Goal: Information Seeking & Learning: Check status

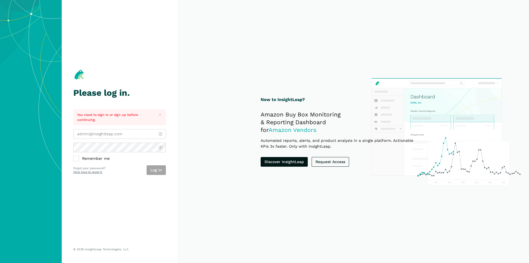
type input "[PERSON_NAME][EMAIL_ADDRESS][DOMAIN_NAME]"
click at [182, 157] on section "New to InsightLeap? Amazon Buy Box Monitoring & Reporting Dashboard for Amazon …" at bounding box center [353, 131] width 352 height 263
click at [152, 169] on button "Log in" at bounding box center [156, 170] width 19 height 10
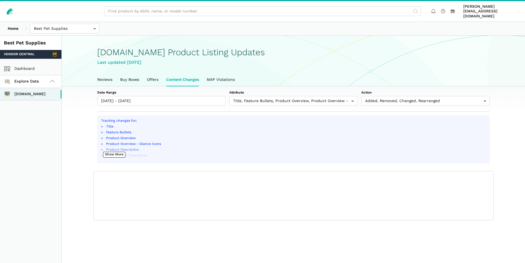
scroll to position [2, 0]
click at [82, 149] on section "Tracking changes for: Title Feature Bullets Product Overview Product Overview -…" at bounding box center [293, 167] width 423 height 105
click at [136, 76] on link "Buy Boxes" at bounding box center [129, 79] width 27 height 13
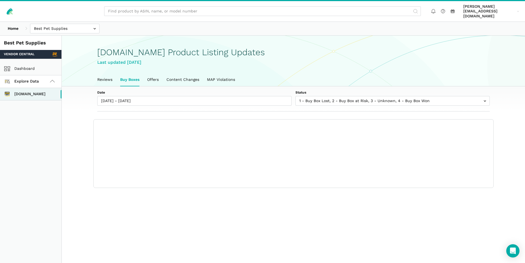
scroll to position [2, 0]
drag, startPoint x: 72, startPoint y: 135, endPoint x: 73, endPoint y: 132, distance: 3.0
click at [73, 133] on section "Date [DATE] - [DATE] Status 1 - Buy Box Lost 2 - Buy Box at Risk 3 - Unknown 4 …" at bounding box center [293, 137] width 463 height 102
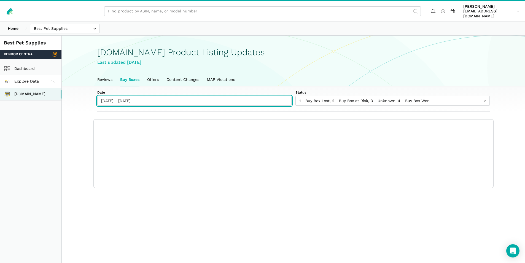
type input "[DATE]"
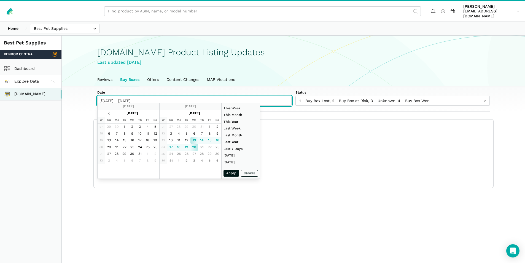
drag, startPoint x: 183, startPoint y: 97, endPoint x: 183, endPoint y: 104, distance: 6.6
click at [183, 98] on input "[DATE] - [DATE]" at bounding box center [194, 101] width 194 height 10
type input "[DATE]"
click at [225, 174] on button "Apply" at bounding box center [231, 173] width 15 height 7
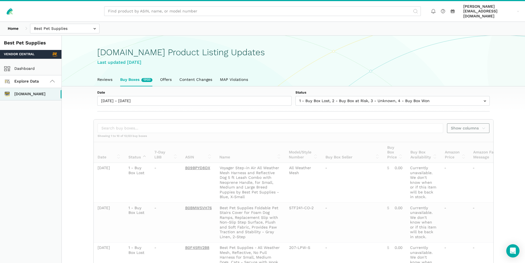
type input "[DATE] - [DATE]"
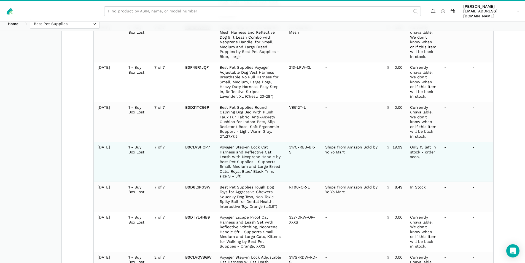
scroll to position [317, 0]
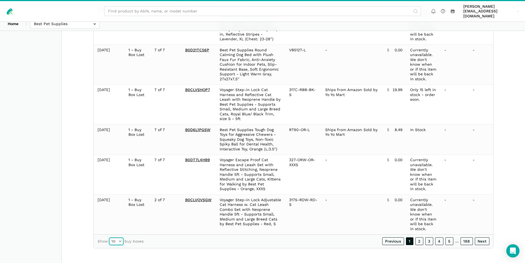
click at [117, 241] on select "10 25 50 100" at bounding box center [116, 241] width 13 height 6
select select "100"
click at [110, 244] on select "10 25 50 100" at bounding box center [116, 241] width 13 height 6
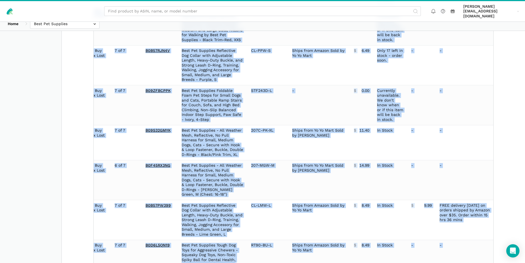
scroll to position [3983, 0]
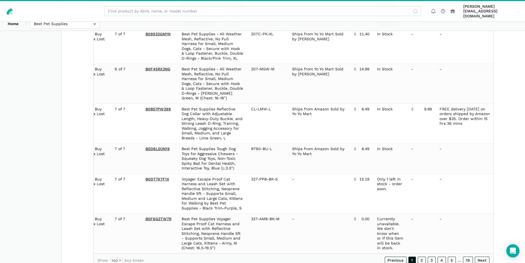
drag, startPoint x: 96, startPoint y: 165, endPoint x: 507, endPoint y: 212, distance: 413.7
copy table "Date Status 7-Day LBB ASIN Name Model/Style Number Buy Box Seller Buy Box Price…"
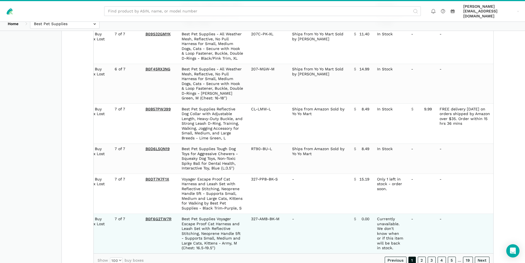
scroll to position [0, 39]
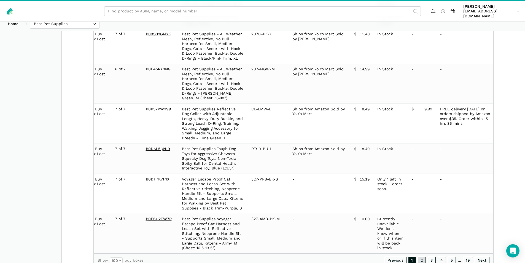
click at [423, 256] on link "2" at bounding box center [422, 260] width 8 height 8
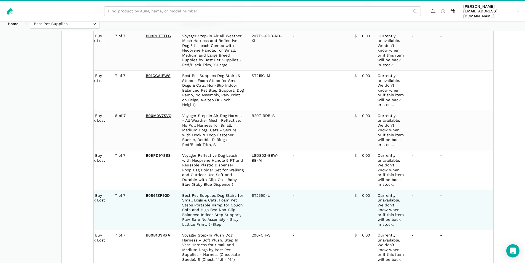
scroll to position [4311, 0]
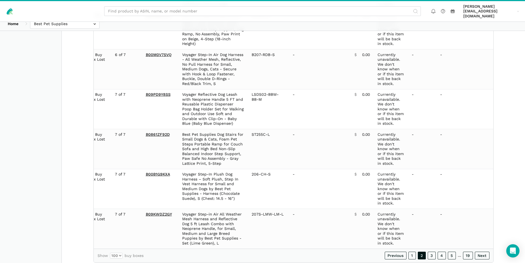
copy table "Date Status 7-Day LBB ASIN Name Model/Style Number Buy Box Seller Buy Box Price…"
click at [431, 251] on link "3" at bounding box center [432, 255] width 8 height 8
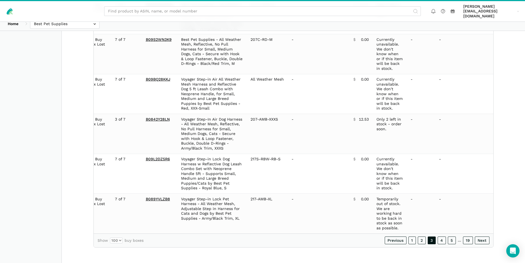
scroll to position [0, 39]
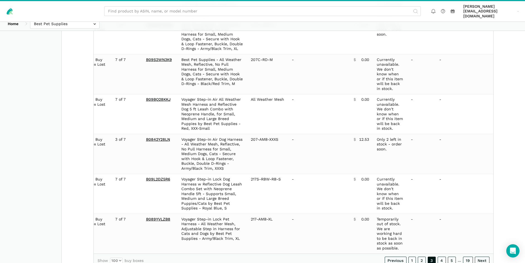
copy table "Date Status 7-Day LBB ASIN Name Model/Style Number Buy Box Seller Buy Box Price…"
click at [441, 256] on link "4" at bounding box center [442, 260] width 8 height 8
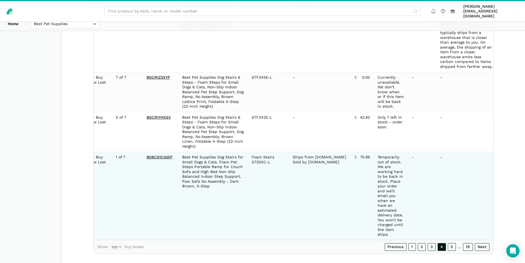
scroll to position [3998, 0]
copy table "Date Status 7-Day LBB ASIN Name Model/Style Number Buy Box Seller Buy Box Price…"
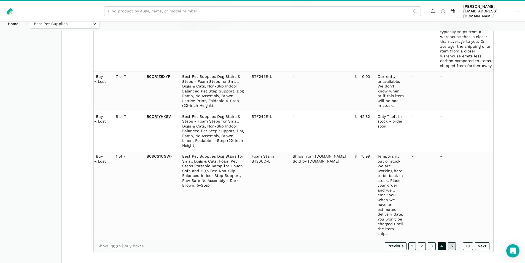
click at [452, 242] on link "5" at bounding box center [452, 246] width 8 height 8
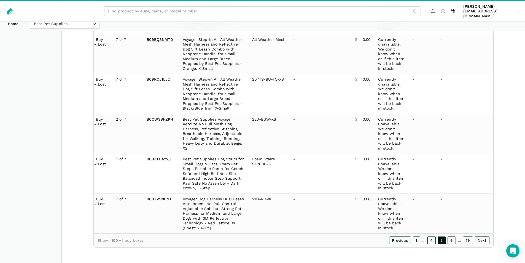
scroll to position [3892, 0]
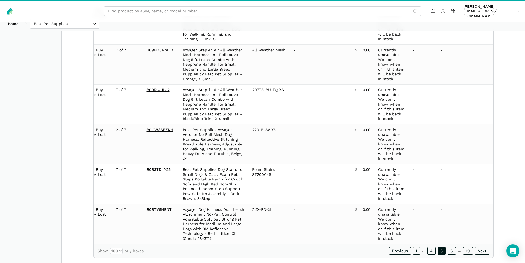
copy table "Date Status 7-Day LBB ASIN Name Model/Style Number Buy Box Seller Buy Box Price…"
click at [451, 247] on link "6" at bounding box center [452, 251] width 8 height 8
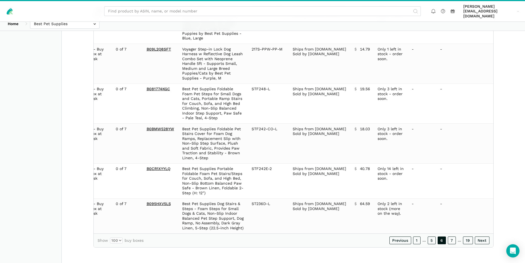
scroll to position [3742, 0]
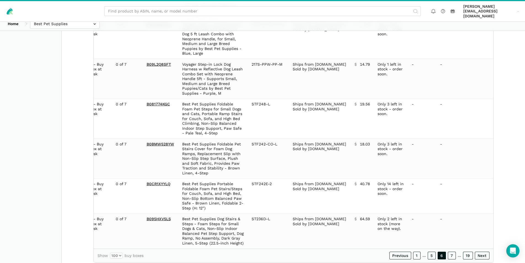
copy table "Date Status 7-Day LBB ASIN Name Model/Style Number Buy Box Seller Buy Box Price…"
click at [451, 251] on link "7" at bounding box center [452, 255] width 8 height 8
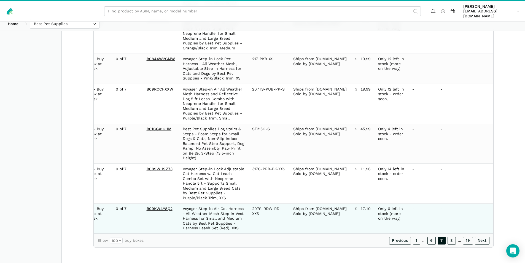
scroll to position [3655, 0]
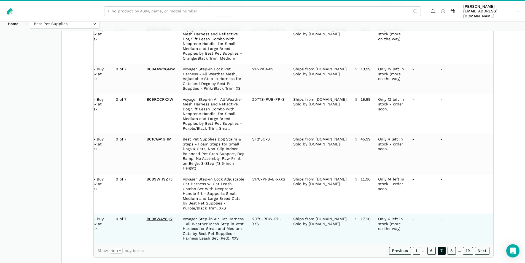
copy table "Date Status 7-Day LBB ASIN Name Model/Style Number Buy Box Seller Buy Box Price…"
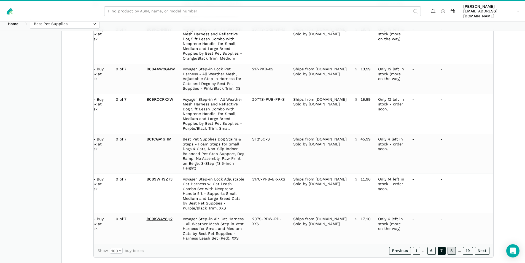
drag, startPoint x: 451, startPoint y: 240, endPoint x: 310, endPoint y: 244, distance: 141.2
click at [451, 247] on link "8" at bounding box center [452, 251] width 8 height 8
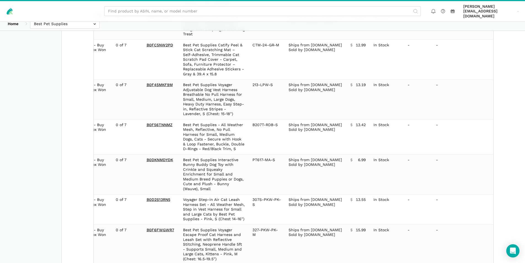
scroll to position [3660, 0]
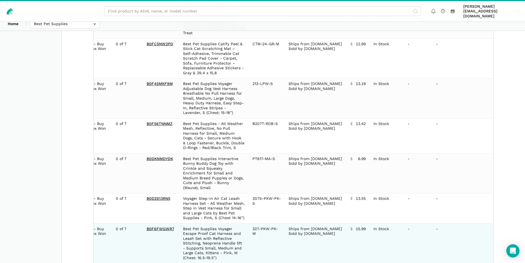
copy table "Date Status 7-Day LBB ASIN Name Model/Style Number Buy Box Seller Buy Box Price…"
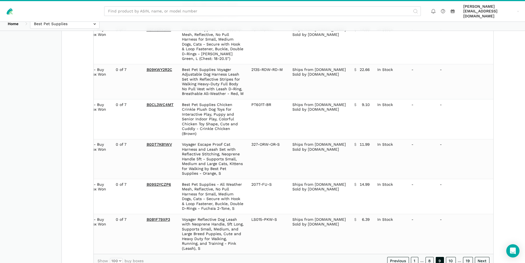
scroll to position [3689, 0]
copy table "Date Status 7-Day LBB ASIN Name Model/Style Number Buy Box Seller Buy Box Price…"
click at [450, 256] on link "10" at bounding box center [451, 260] width 10 height 8
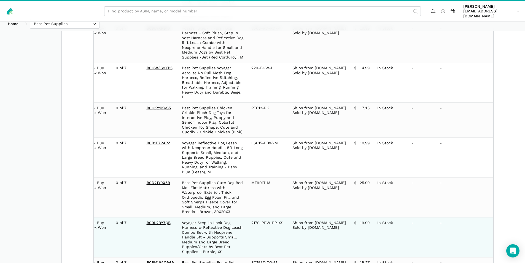
scroll to position [3742, 0]
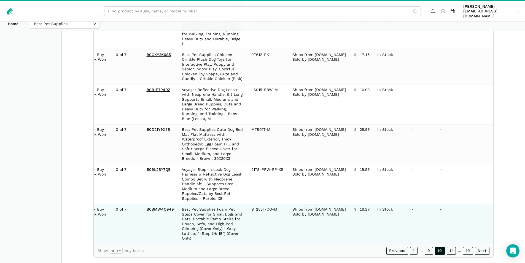
copy table "Date Status 7-Day LBB ASIN Name Model/Style Number Buy Box Seller Buy Box Price…"
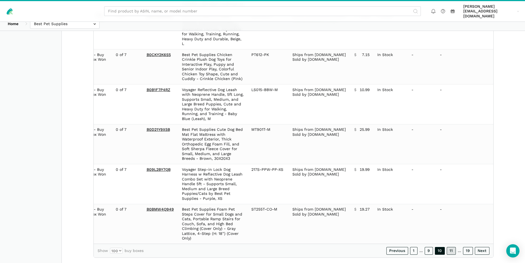
click at [453, 247] on link "11" at bounding box center [451, 251] width 9 height 8
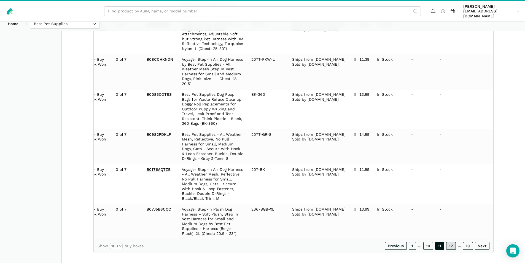
click at [454, 242] on link "12" at bounding box center [451, 246] width 10 height 8
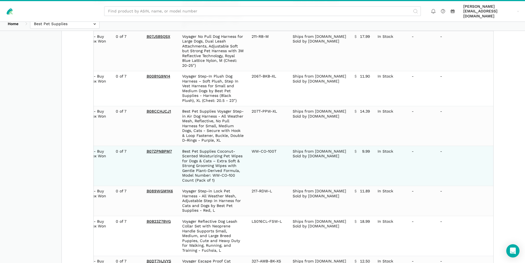
scroll to position [3665, 0]
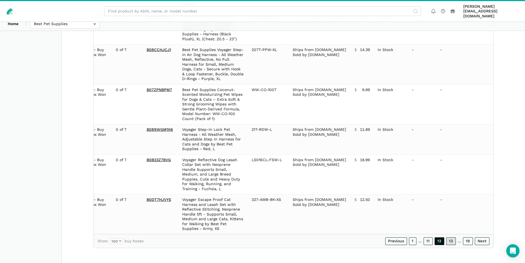
click at [453, 240] on link "13" at bounding box center [451, 241] width 10 height 8
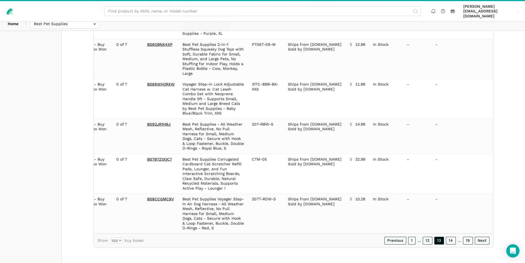
scroll to position [3598, 0]
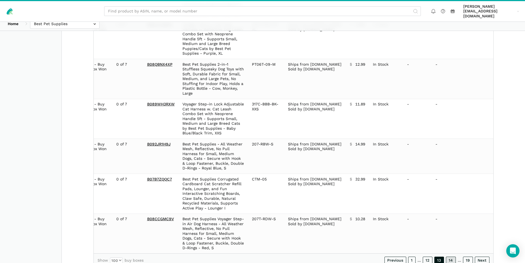
click at [449, 256] on link "14" at bounding box center [451, 260] width 10 height 8
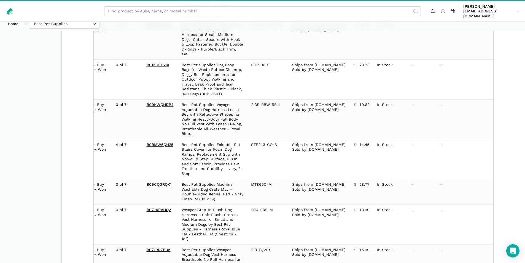
scroll to position [3694, 0]
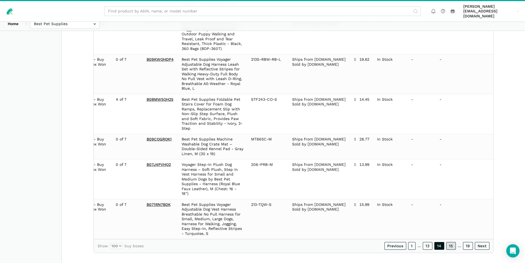
click at [453, 242] on link "15" at bounding box center [451, 246] width 10 height 8
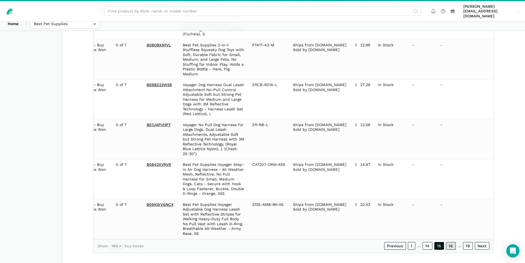
click at [448, 242] on link "16" at bounding box center [451, 246] width 10 height 8
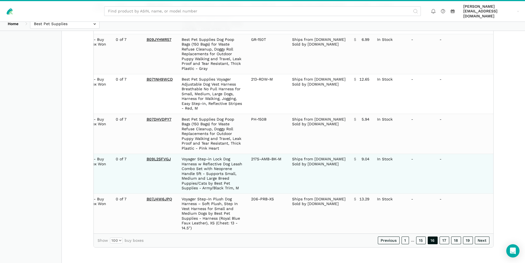
scroll to position [0, 38]
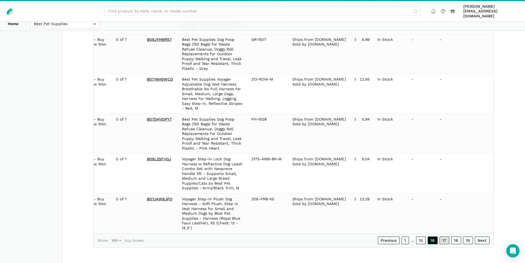
click at [442, 241] on link "17" at bounding box center [445, 240] width 10 height 8
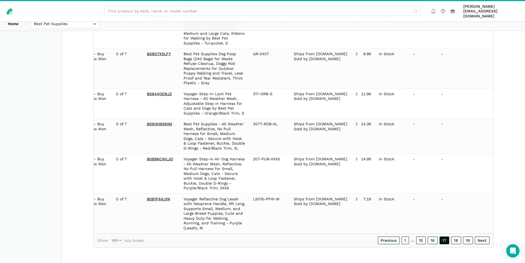
scroll to position [3593, 0]
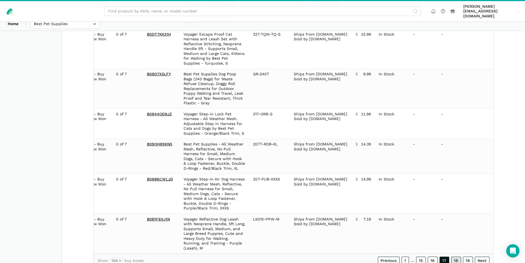
click at [456, 256] on link "18" at bounding box center [456, 260] width 10 height 8
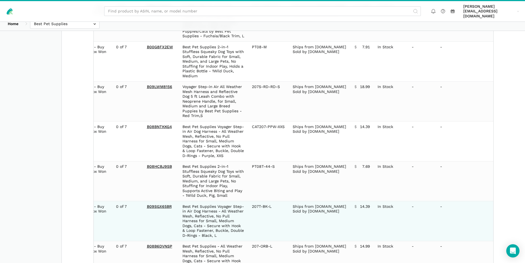
scroll to position [3650, 0]
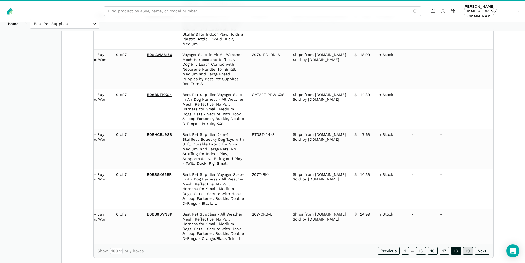
click at [465, 247] on link "19" at bounding box center [468, 251] width 10 height 8
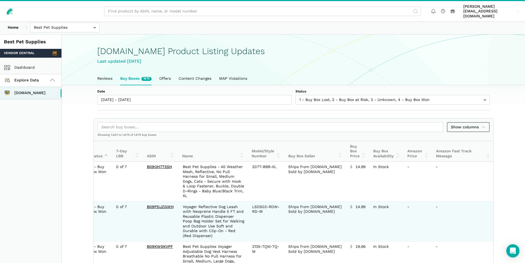
scroll to position [0, 0]
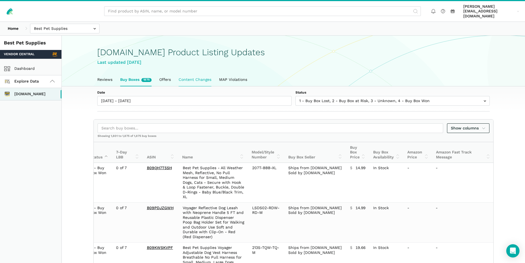
click at [197, 76] on link "Content Changes" at bounding box center [195, 79] width 41 height 13
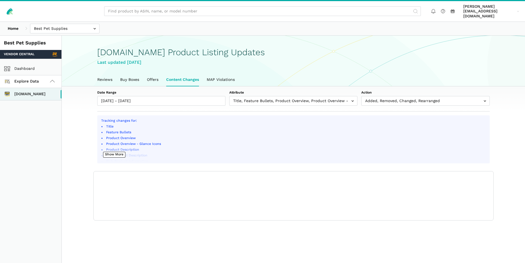
scroll to position [2, 0]
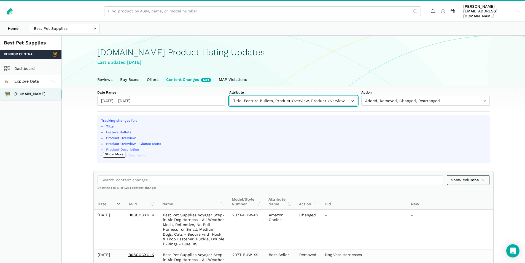
click at [279, 97] on input "text" at bounding box center [293, 101] width 128 height 10
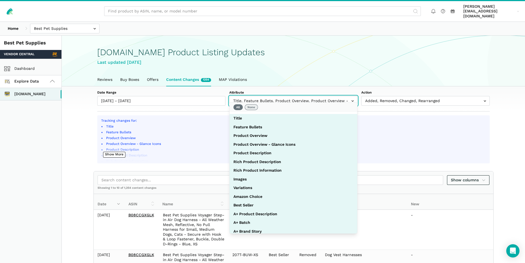
click at [251, 106] on button "None" at bounding box center [251, 107] width 13 height 6
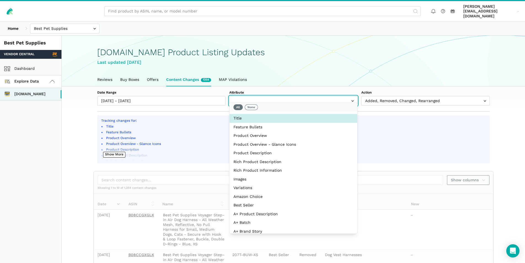
select select "title"
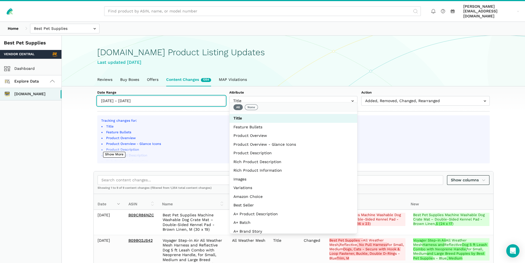
type input "[DATE]"
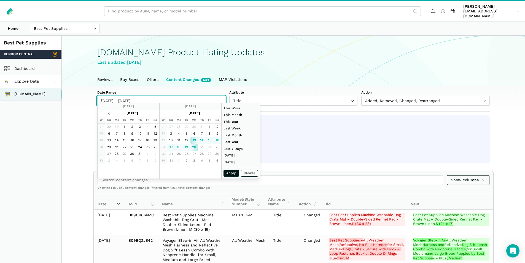
click at [147, 96] on input "[DATE] - [DATE]" at bounding box center [161, 101] width 128 height 10
type input "06/01/2025"
type input "06/30/2025"
type input "[DATE]"
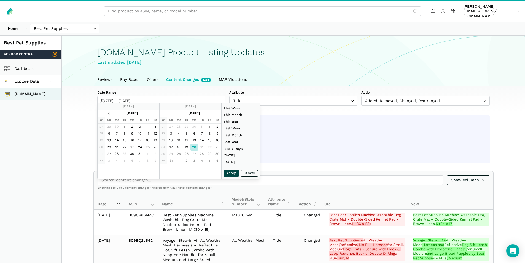
click at [235, 171] on button "Apply" at bounding box center [231, 173] width 15 height 7
type input "08/20/2025 - 08/20/2025"
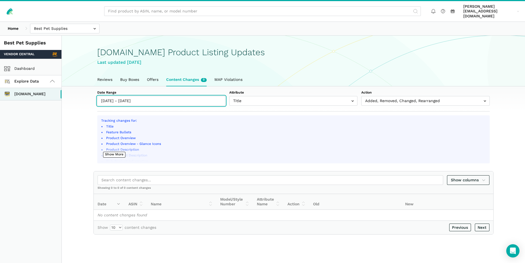
click at [150, 97] on input "08/20/2025 - 08/20/2025" at bounding box center [161, 101] width 128 height 10
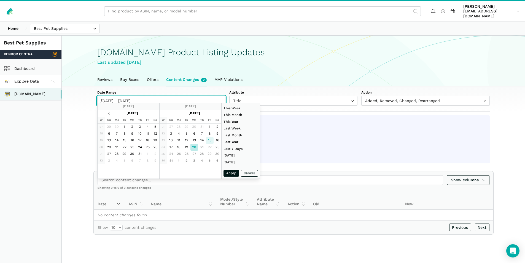
type input "08/15/2025"
type input "[DATE]"
type input "08/15/2025"
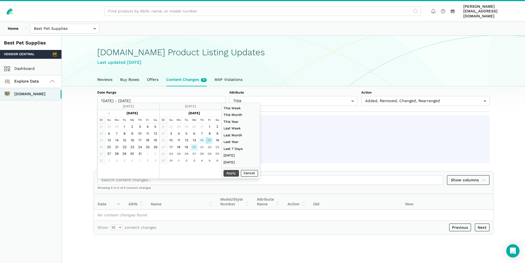
type input "[DATE]"
type input "08/03/2025"
type input "08/09/2025"
type input "06/01/2025"
type input "06/30/2025"
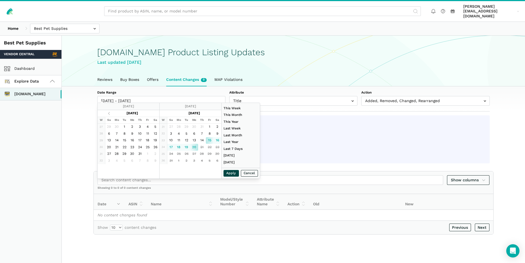
type input "08/15/2025"
type input "[DATE]"
click at [232, 173] on button "Apply" at bounding box center [231, 173] width 15 height 7
type input "08/15/2025 - 08/20/2025"
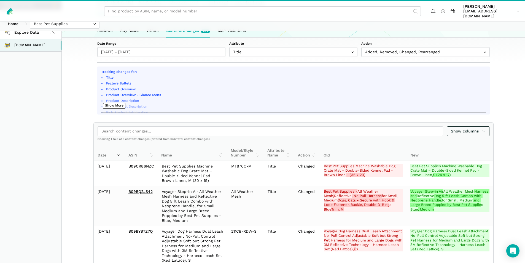
scroll to position [0, 0]
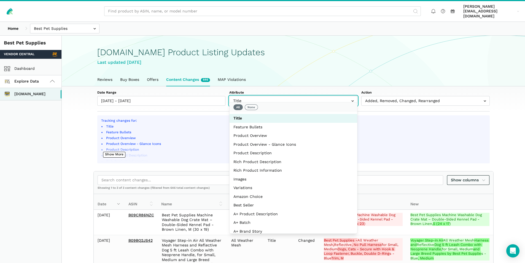
click at [295, 96] on input "text" at bounding box center [293, 101] width 128 height 10
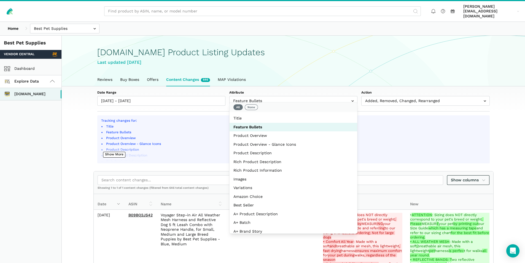
click at [504, 115] on section "Tracking changes for: Title Feature Bullets Product Overview Product Overview -…" at bounding box center [293, 223] width 423 height 217
click at [272, 96] on input "text" at bounding box center [293, 101] width 128 height 10
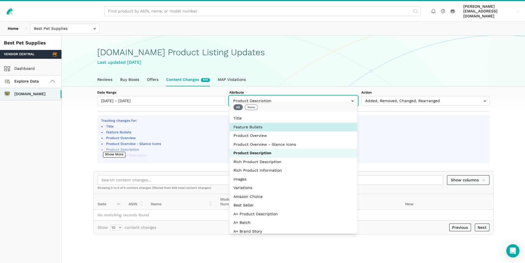
select select "feature_bullets"
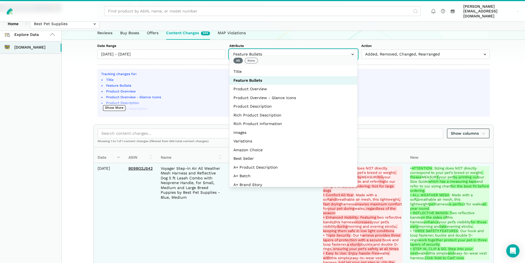
scroll to position [89, 0]
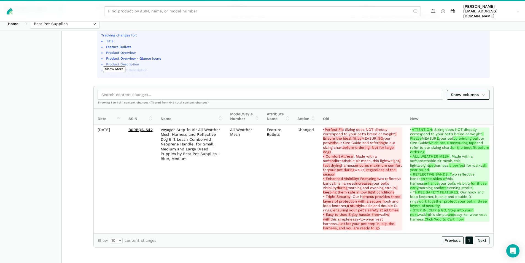
click at [515, 193] on section "Date Range 08/15/2025 - 08/20/2025 Attribute Title Feature Bullets Product Over…" at bounding box center [293, 124] width 463 height 246
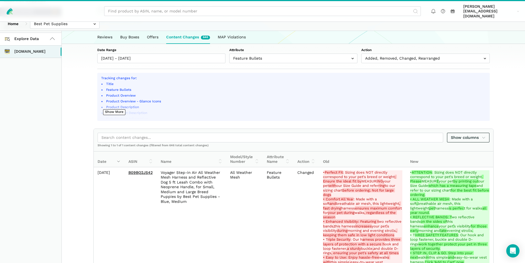
scroll to position [55, 0]
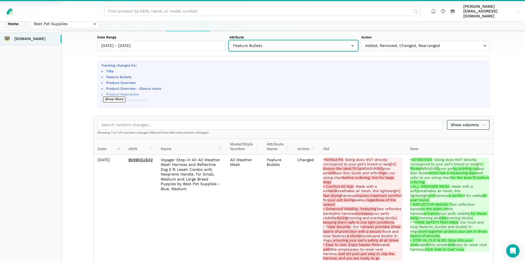
click at [284, 41] on input "text" at bounding box center [293, 46] width 128 height 10
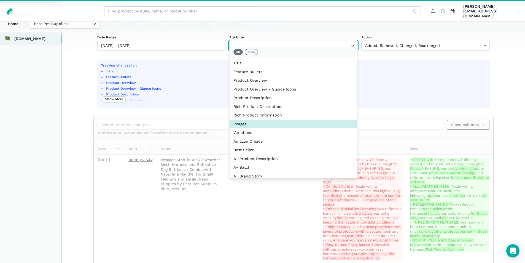
select select "image_urls"
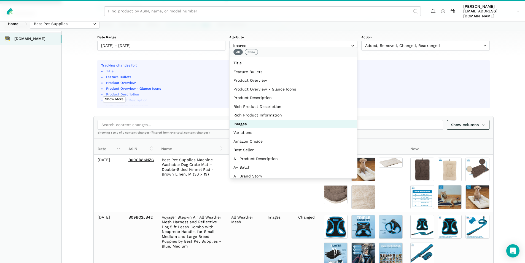
click at [522, 98] on section "Date Range 08/15/2025 - 08/20/2025 Attribute Title Feature Bullets Product Over…" at bounding box center [293, 170] width 463 height 279
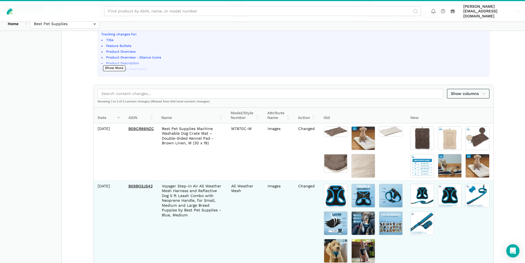
scroll to position [114, 0]
